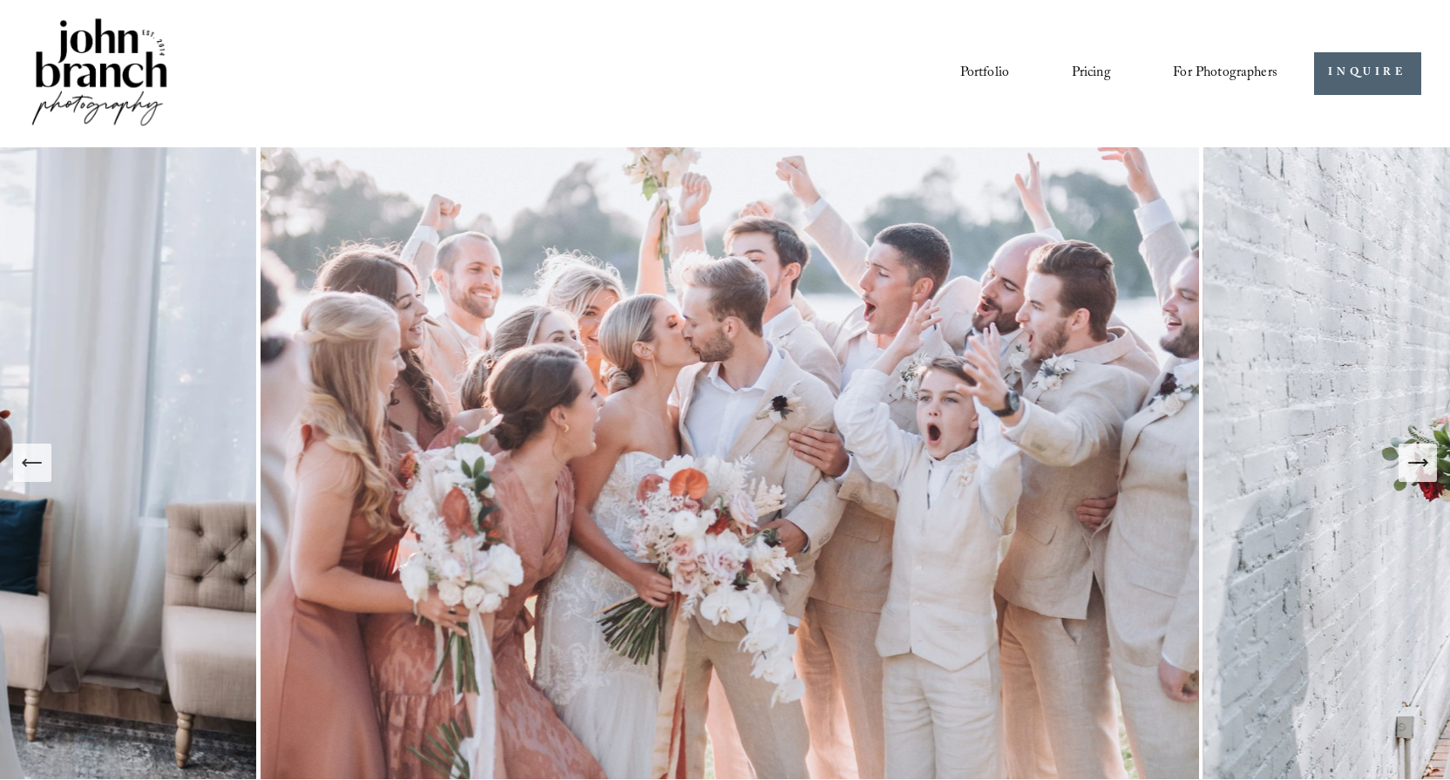
click at [0, 0] on span "Presets" at bounding box center [0, 0] width 0 height 0
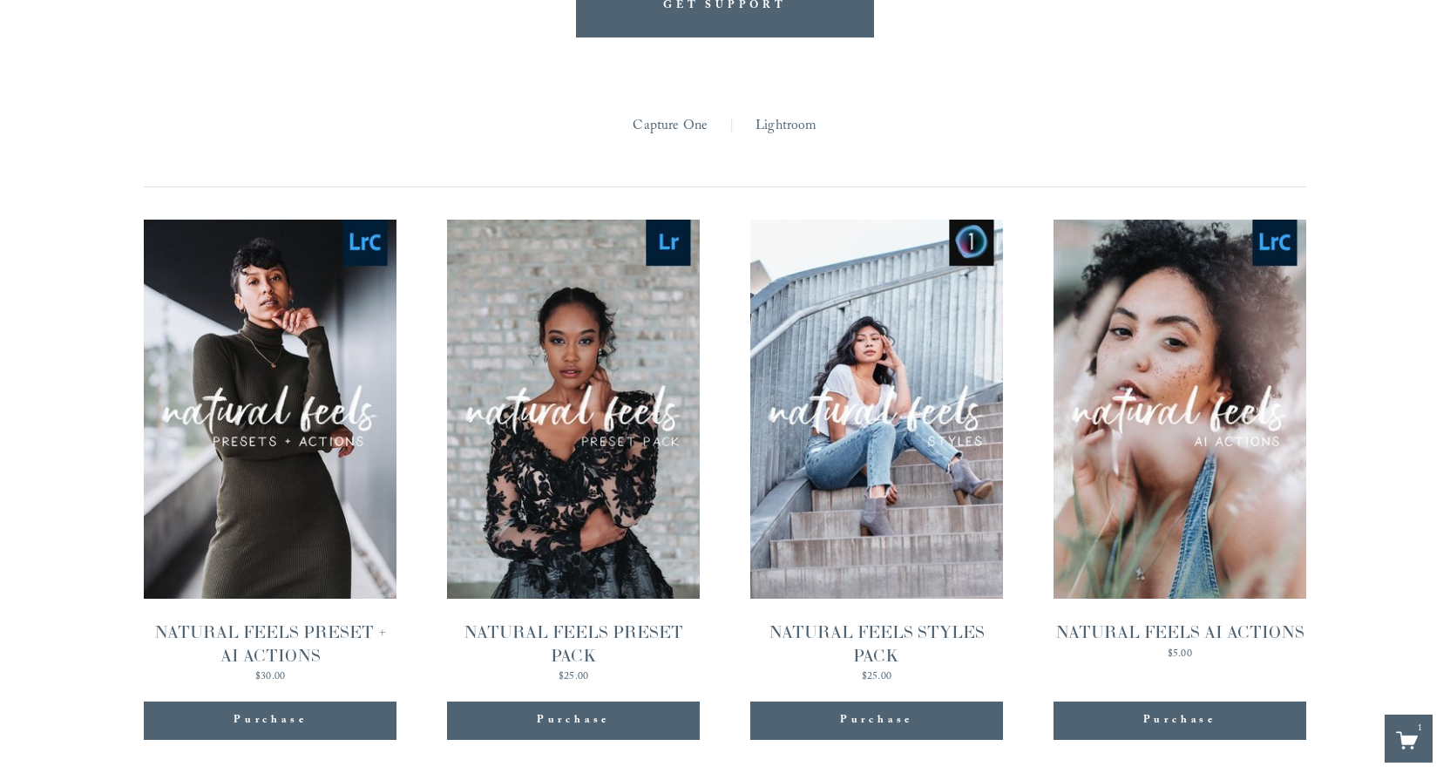
scroll to position [1874, 0]
